Goal: Task Accomplishment & Management: Use online tool/utility

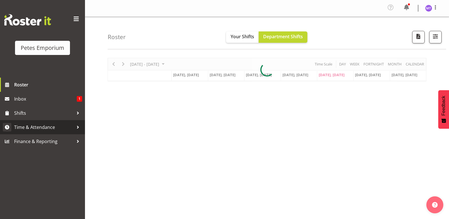
click at [47, 123] on span "Time & Attendance" at bounding box center [44, 127] width 60 height 9
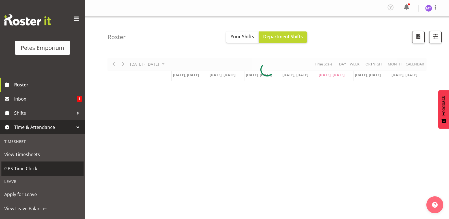
click at [32, 166] on span "GPS Time Clock" at bounding box center [42, 168] width 77 height 9
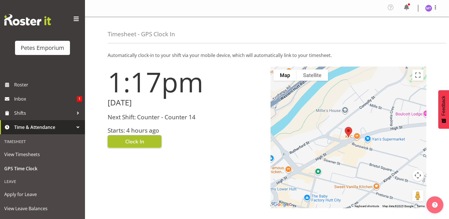
click at [139, 140] on span "Clock In" at bounding box center [134, 141] width 19 height 7
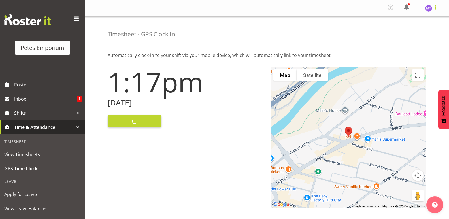
click at [434, 7] on span at bounding box center [435, 7] width 7 height 7
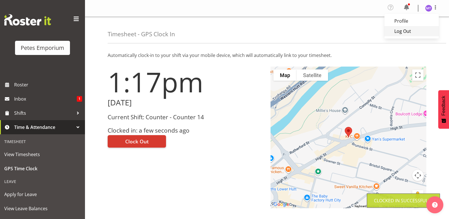
click at [421, 29] on link "Log Out" at bounding box center [412, 31] width 54 height 10
